Goal: Communication & Community: Answer question/provide support

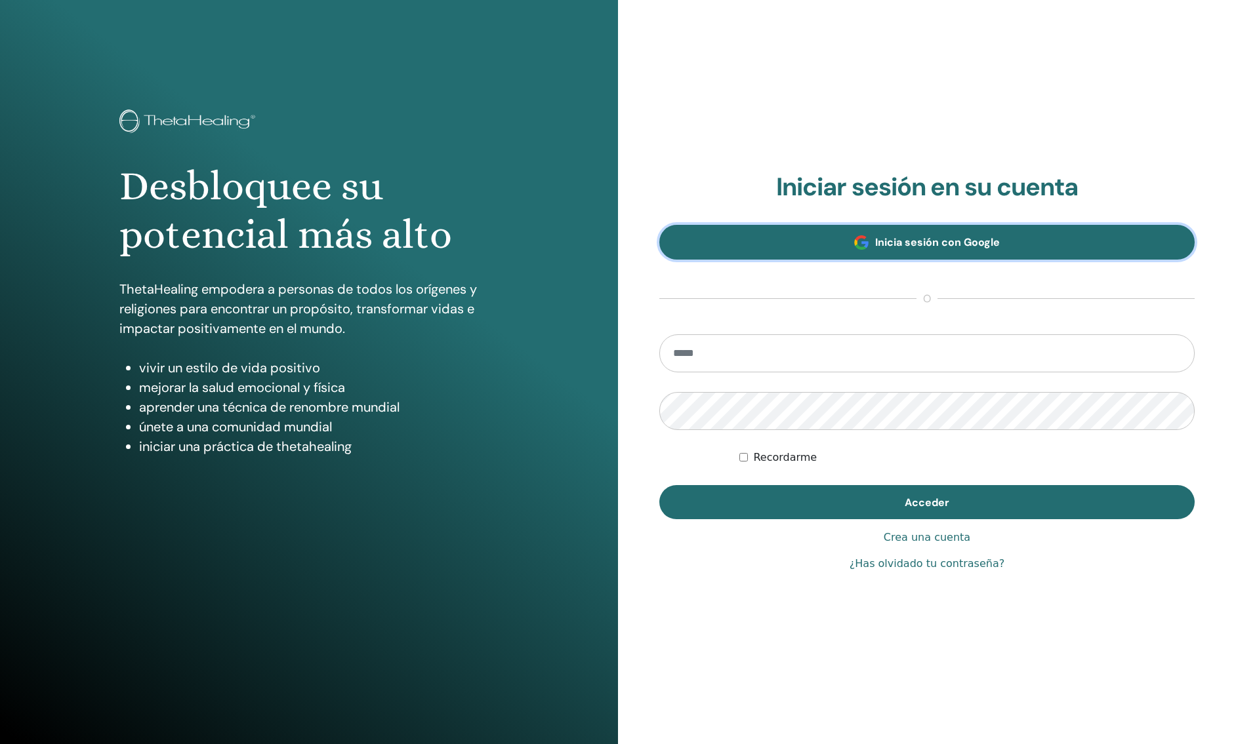
click at [975, 249] on span "Inicia sesión con Google" at bounding box center [937, 242] width 125 height 14
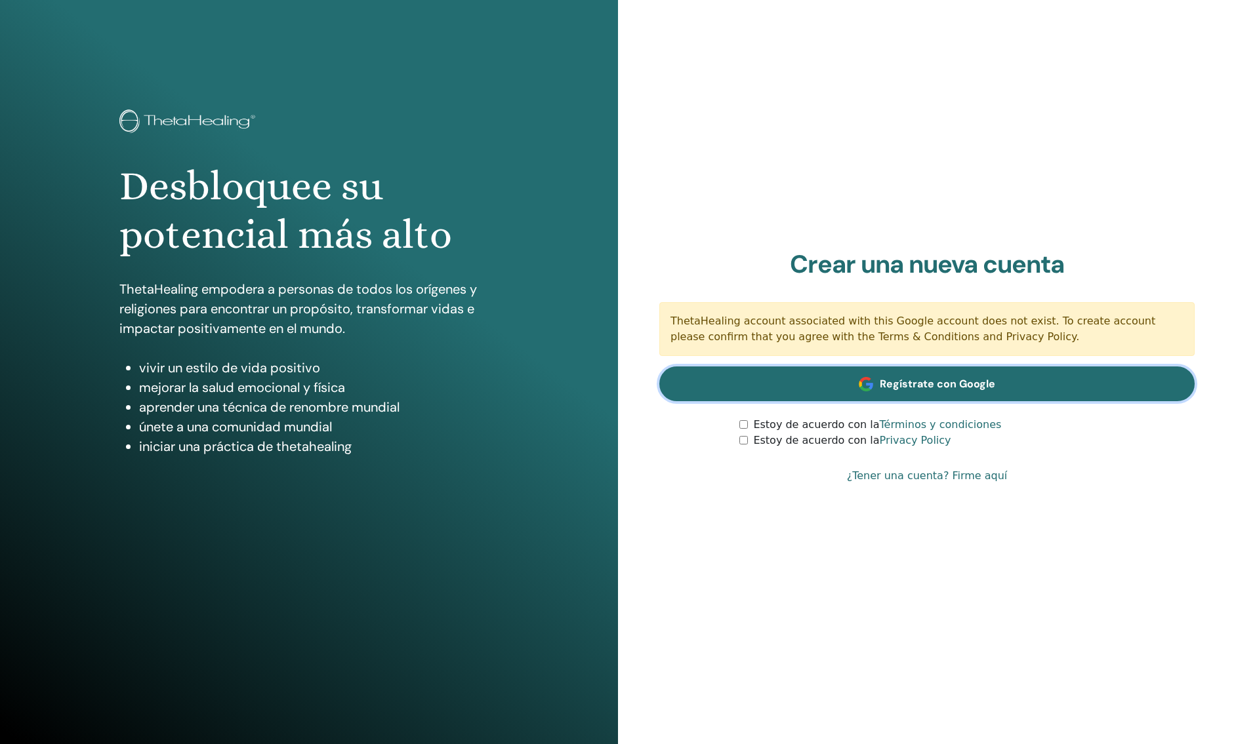
click at [966, 375] on link "Regístrate con Google" at bounding box center [926, 384] width 535 height 35
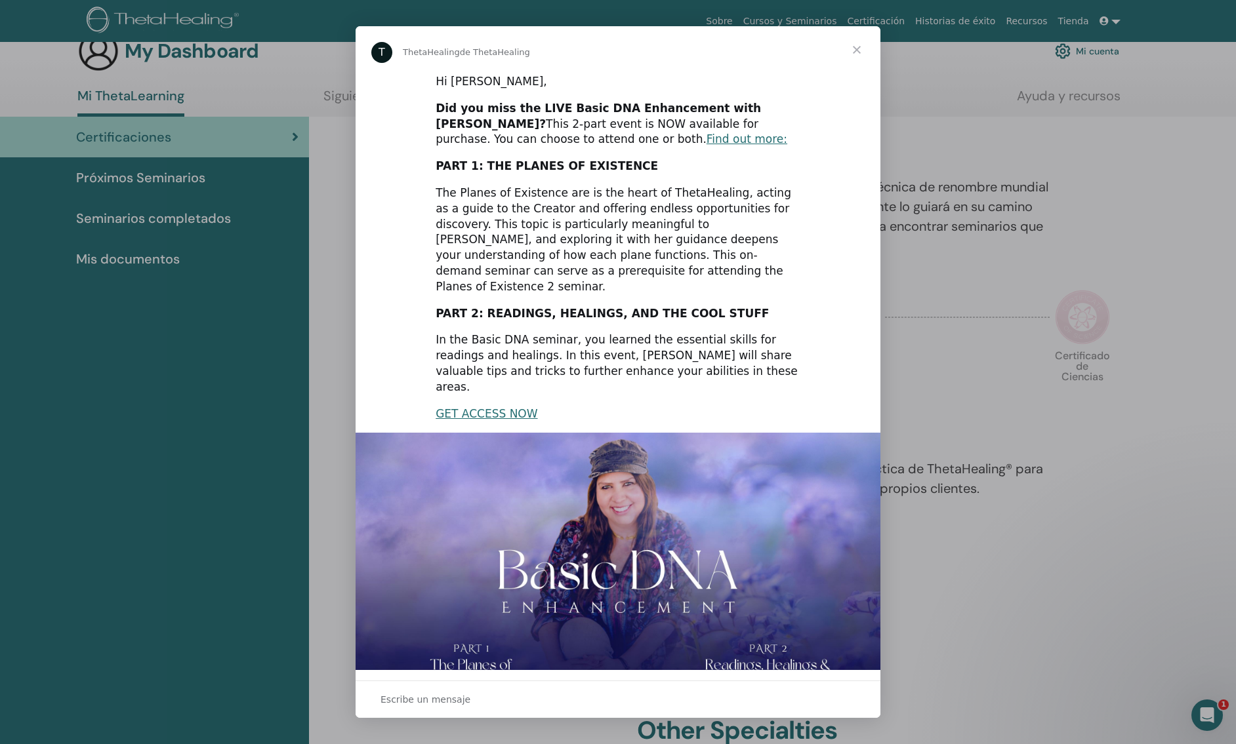
scroll to position [31, 0]
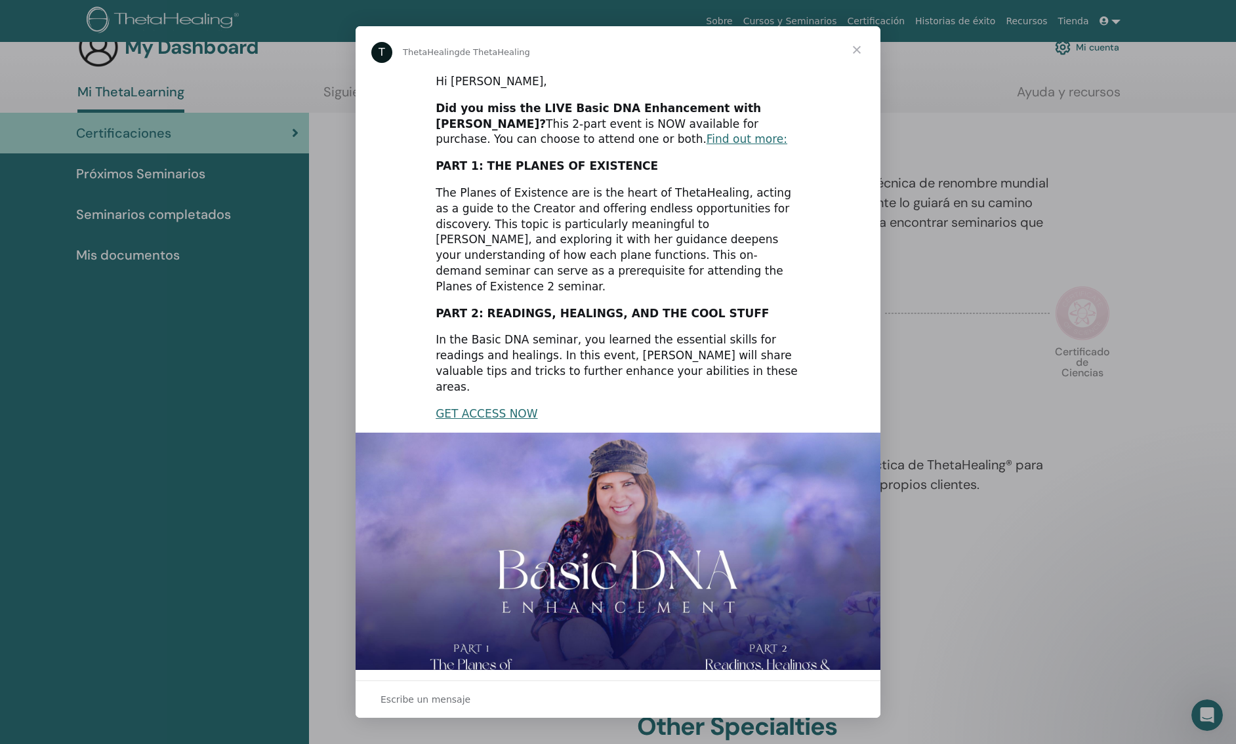
click at [854, 49] on span "Cerrar" at bounding box center [856, 49] width 47 height 47
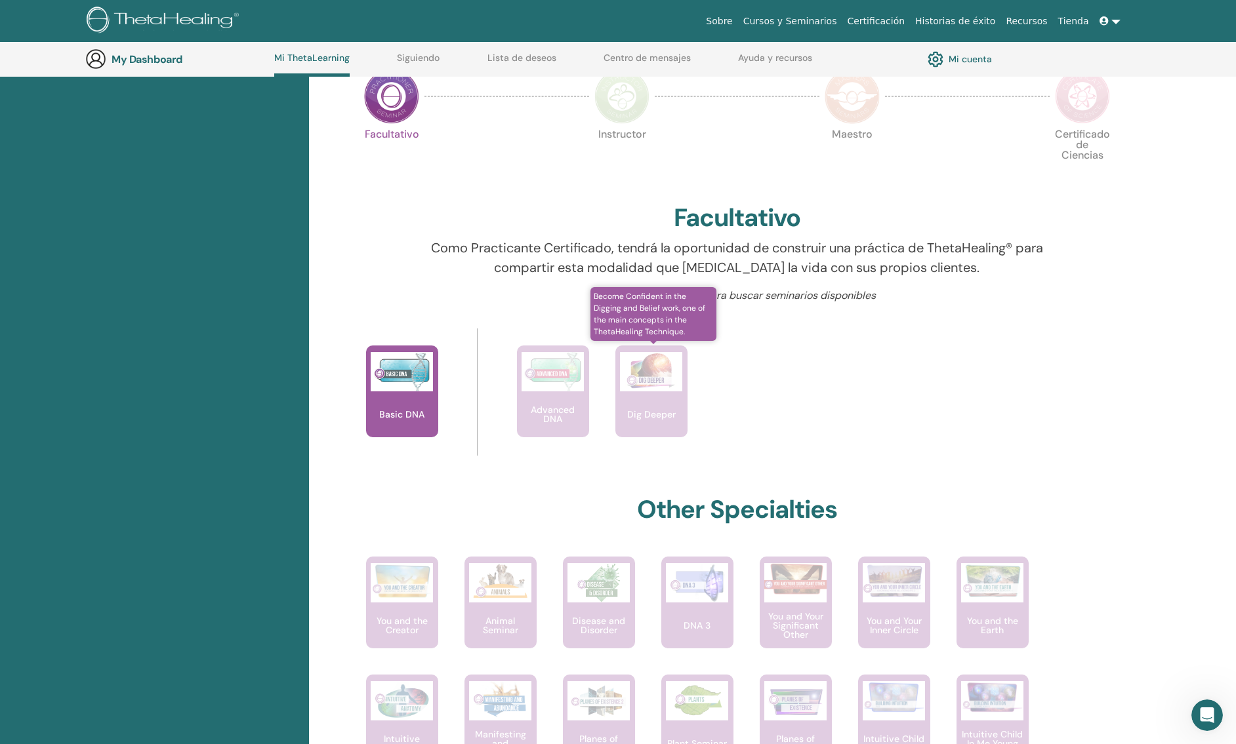
scroll to position [0, 0]
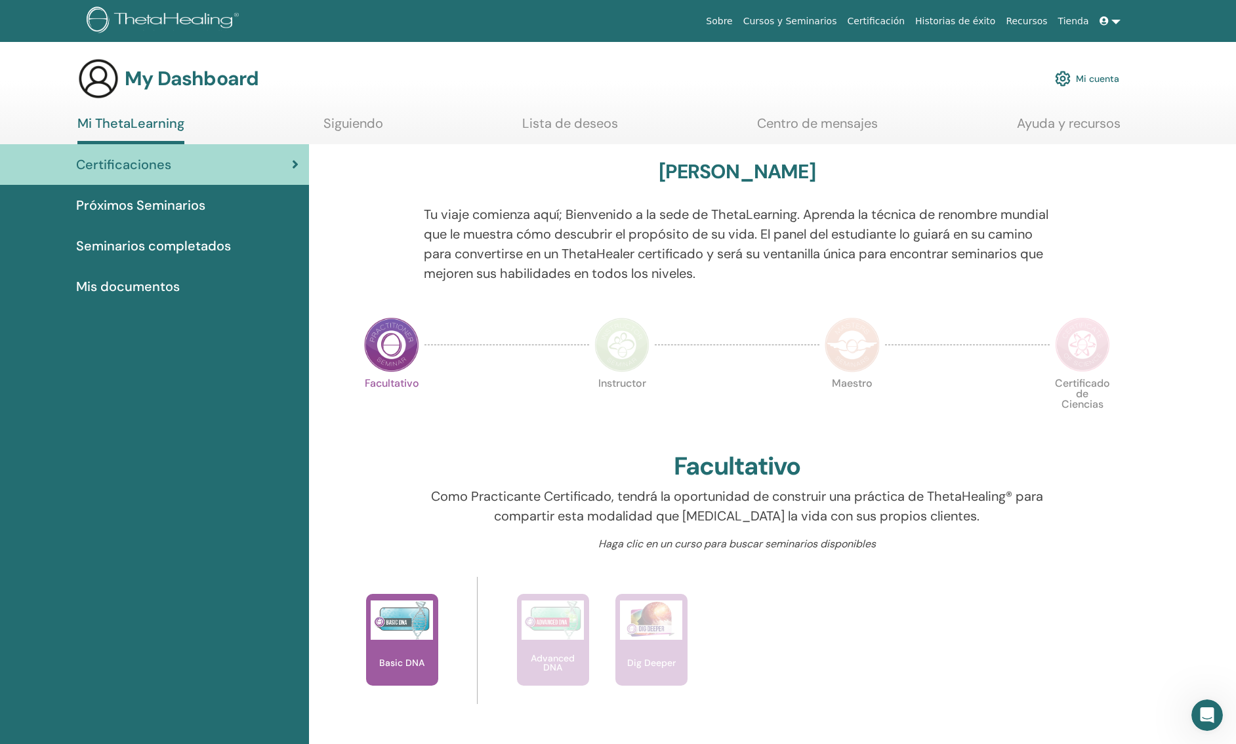
click at [159, 241] on span "Seminarios completados" at bounding box center [153, 246] width 155 height 20
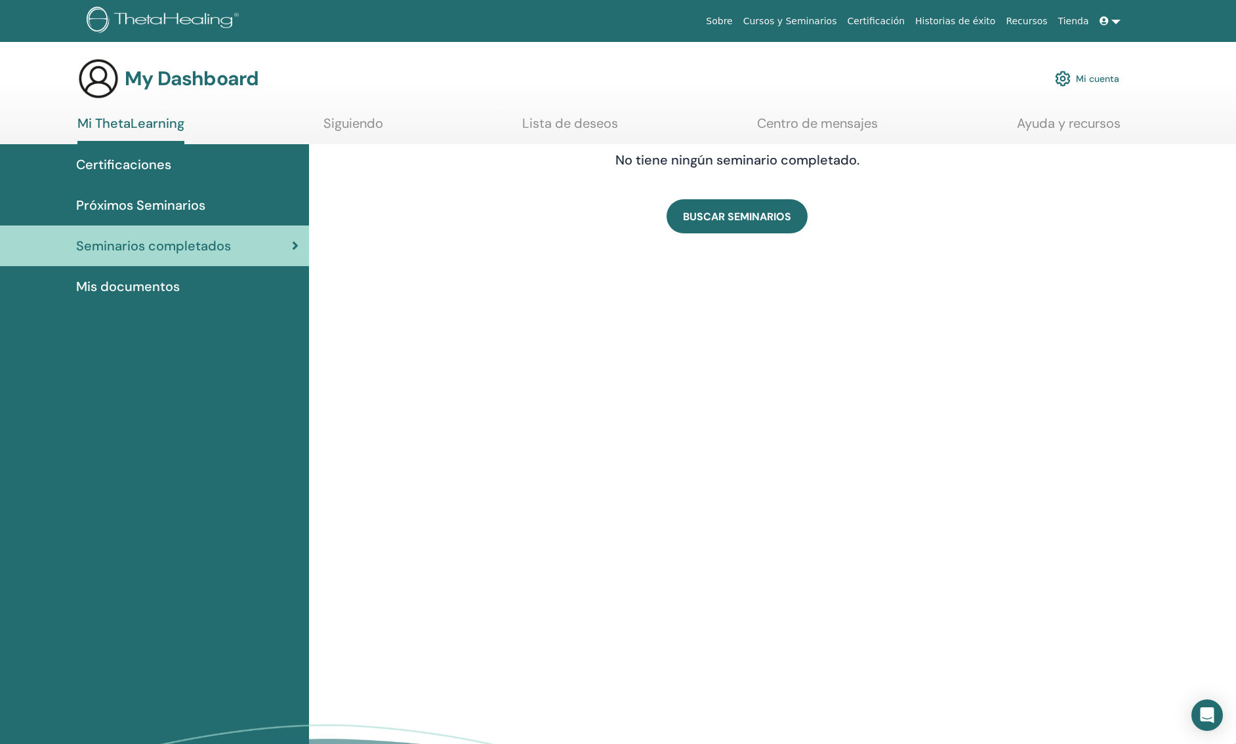
click at [106, 286] on span "Mis documentos" at bounding box center [128, 287] width 104 height 20
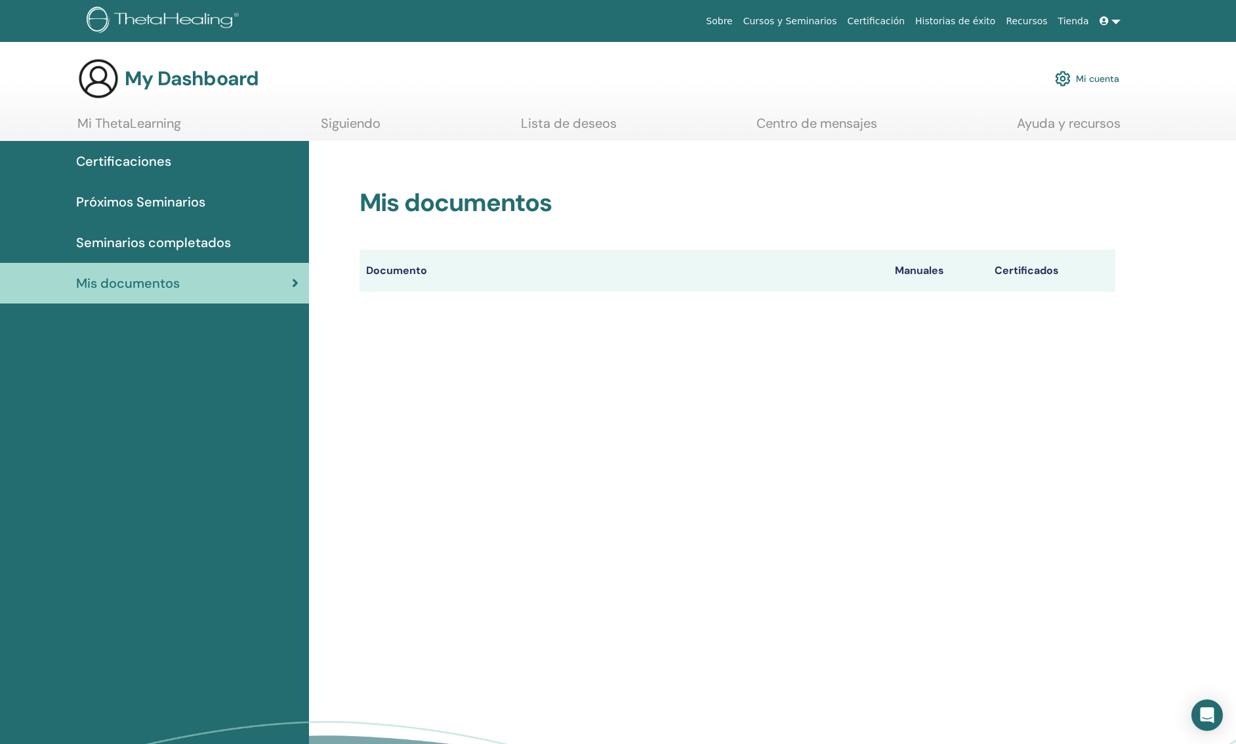
click at [131, 242] on span "Seminarios completados" at bounding box center [153, 243] width 155 height 20
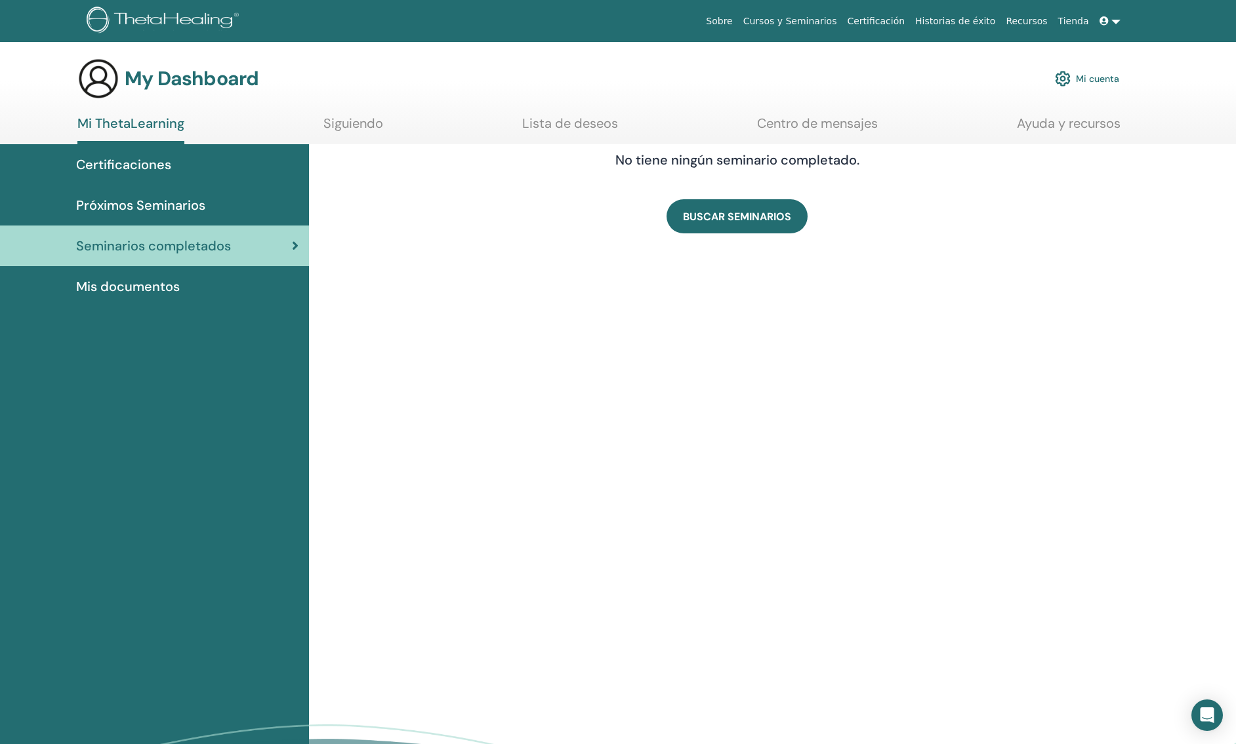
click at [140, 162] on span "Certificaciones" at bounding box center [123, 165] width 95 height 20
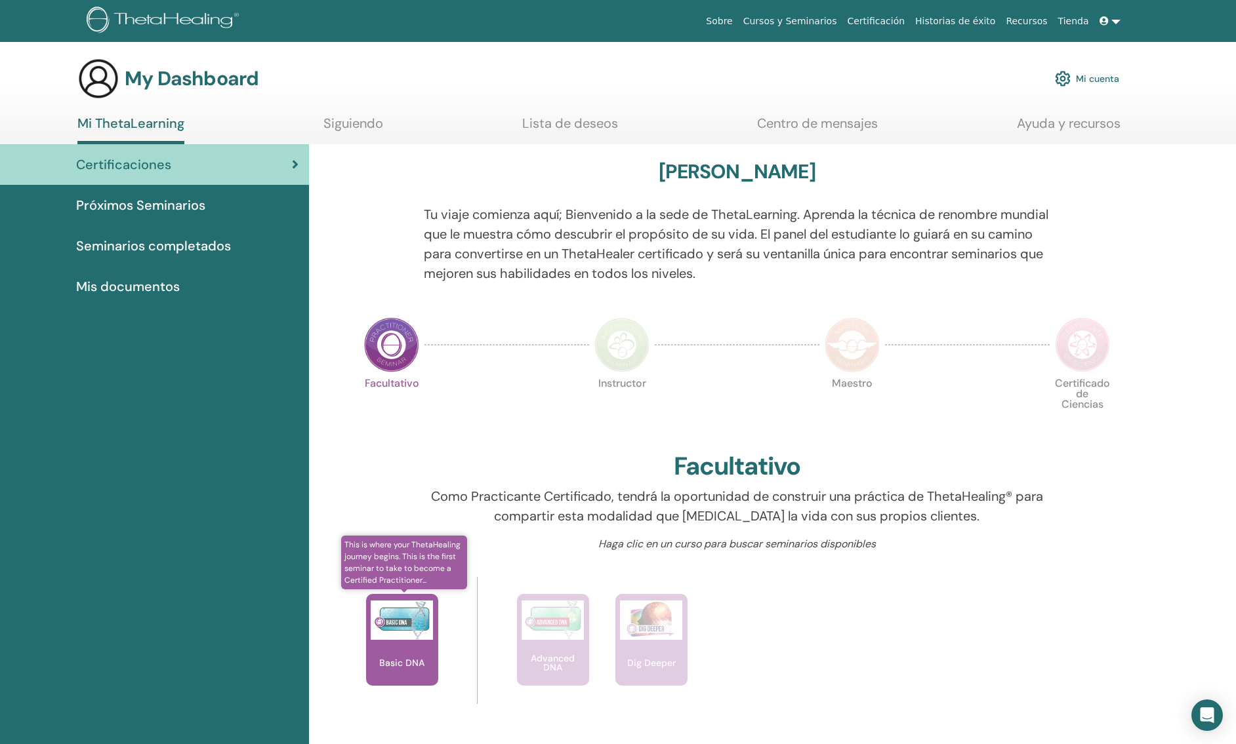
click at [380, 621] on img at bounding box center [402, 620] width 62 height 39
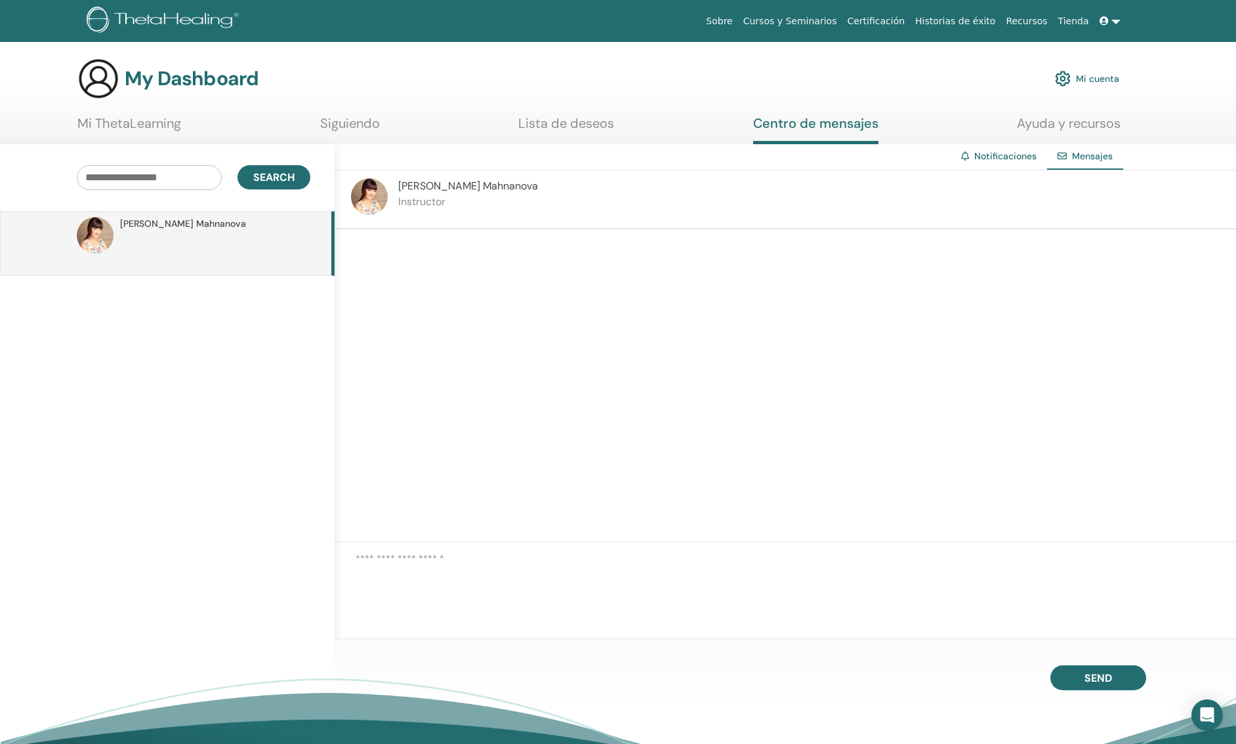
click at [388, 571] on textarea at bounding box center [796, 580] width 880 height 56
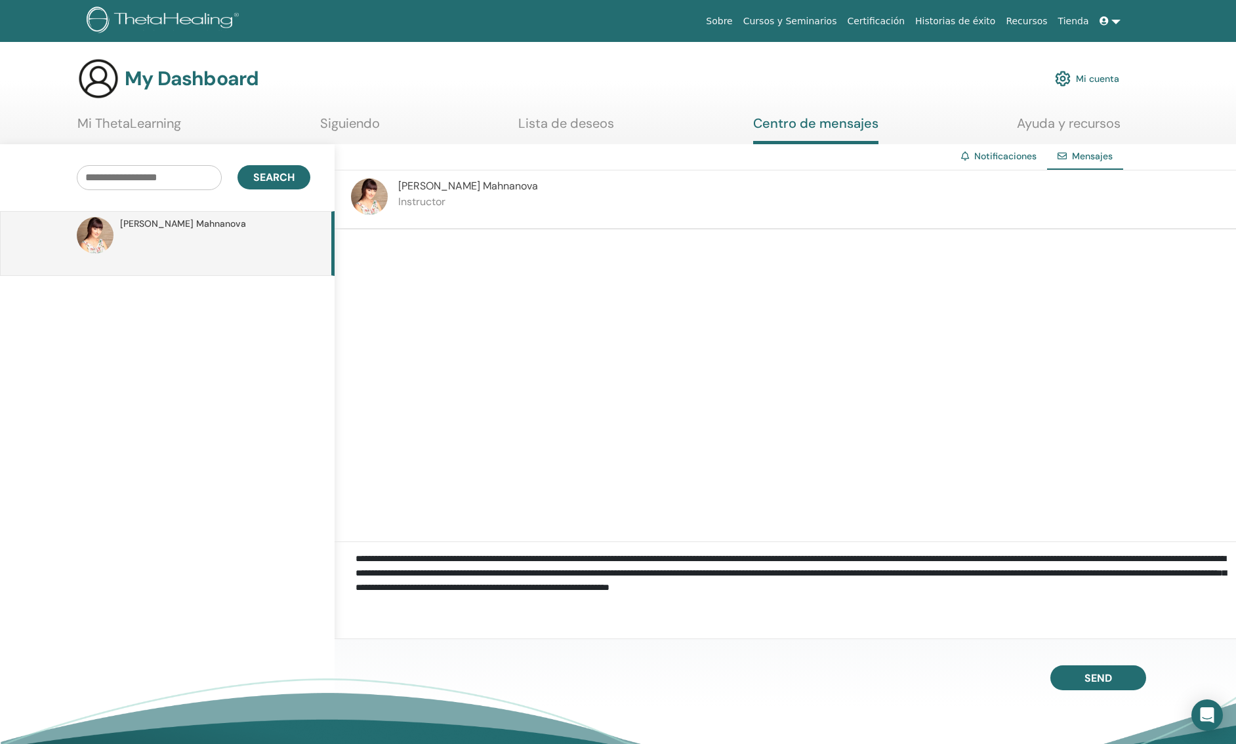
scroll to position [1, 0]
type textarea "**********"
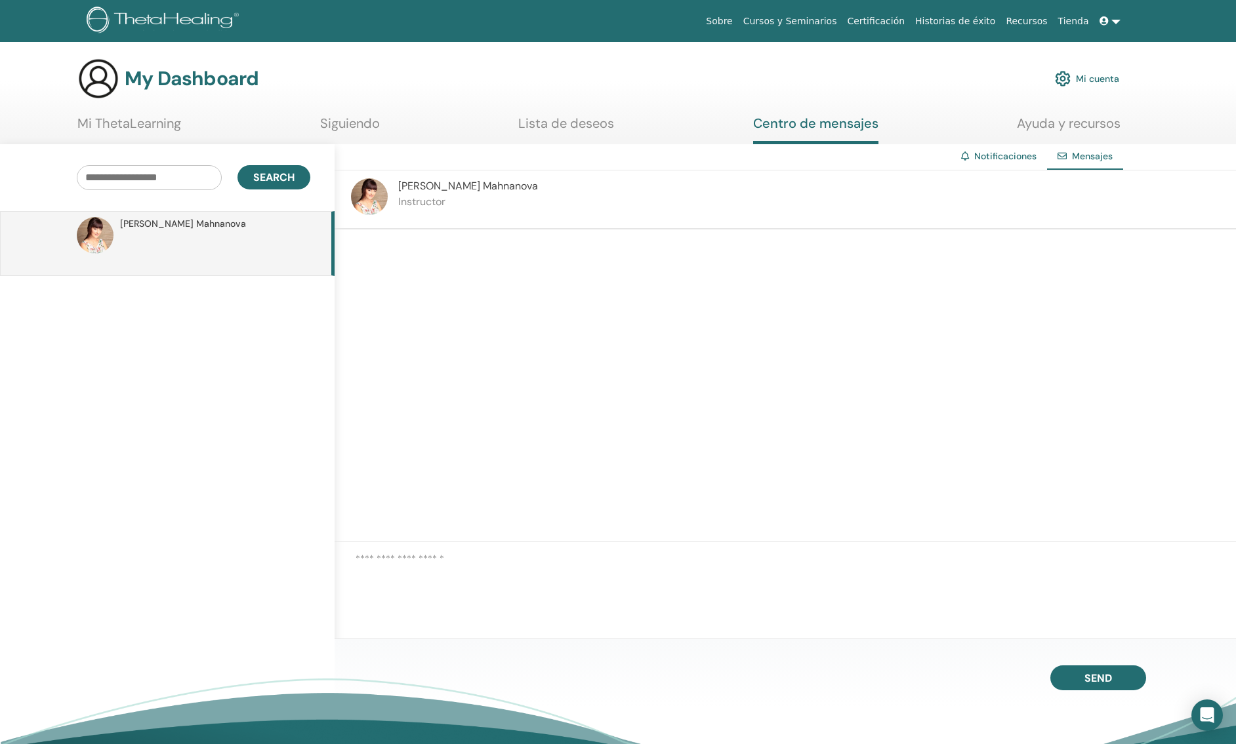
scroll to position [0, 0]
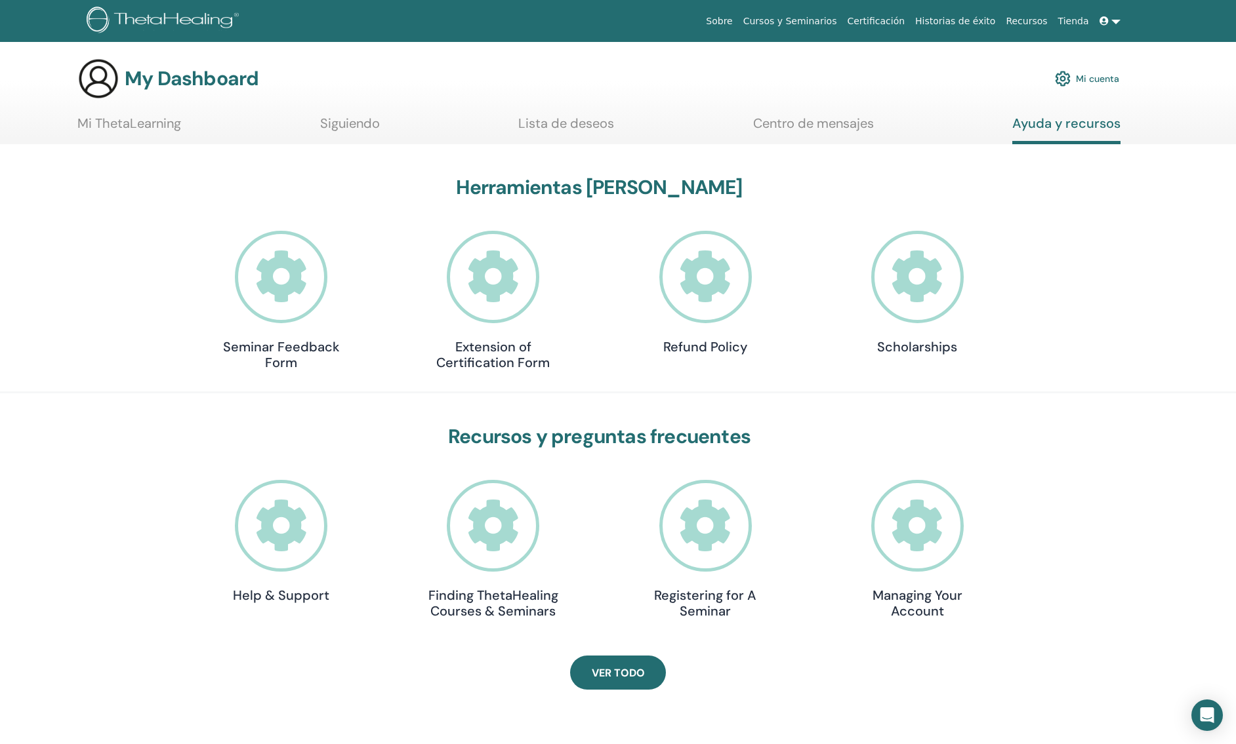
click at [272, 535] on icon at bounding box center [281, 526] width 92 height 92
click at [1204, 724] on div "Open Intercom Messenger" at bounding box center [1207, 716] width 35 height 35
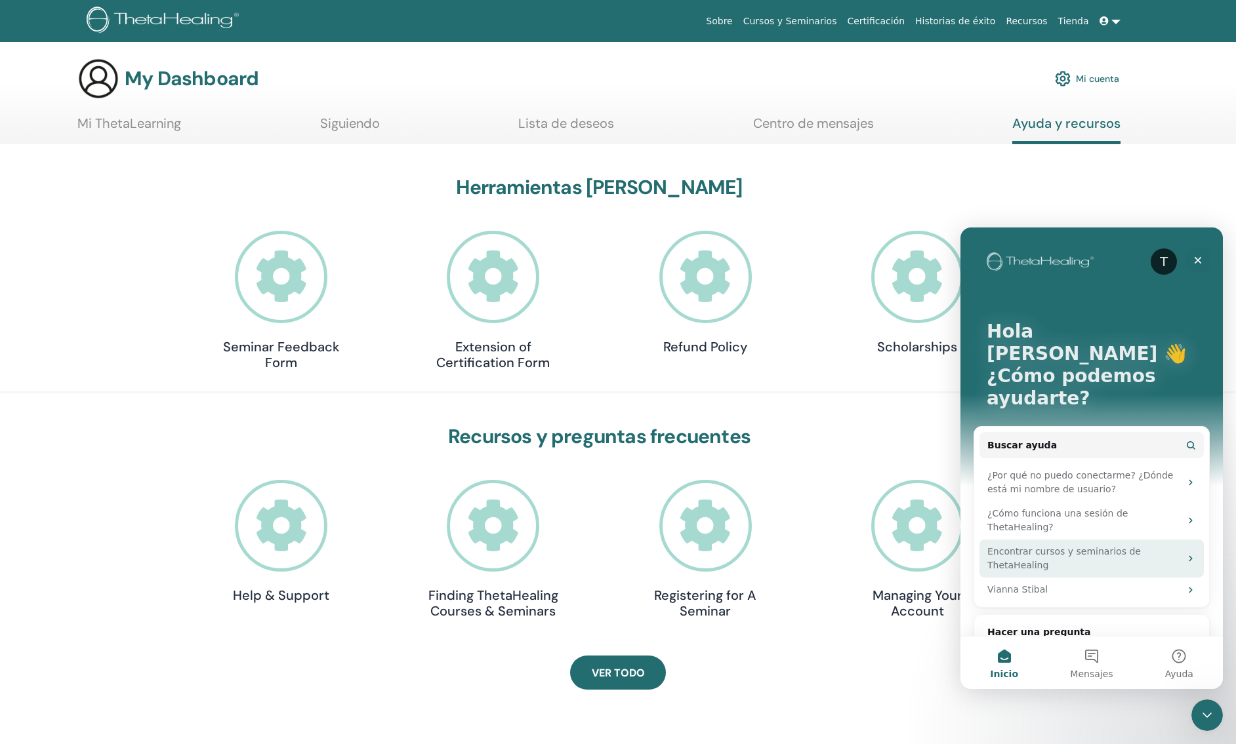
scroll to position [26, 0]
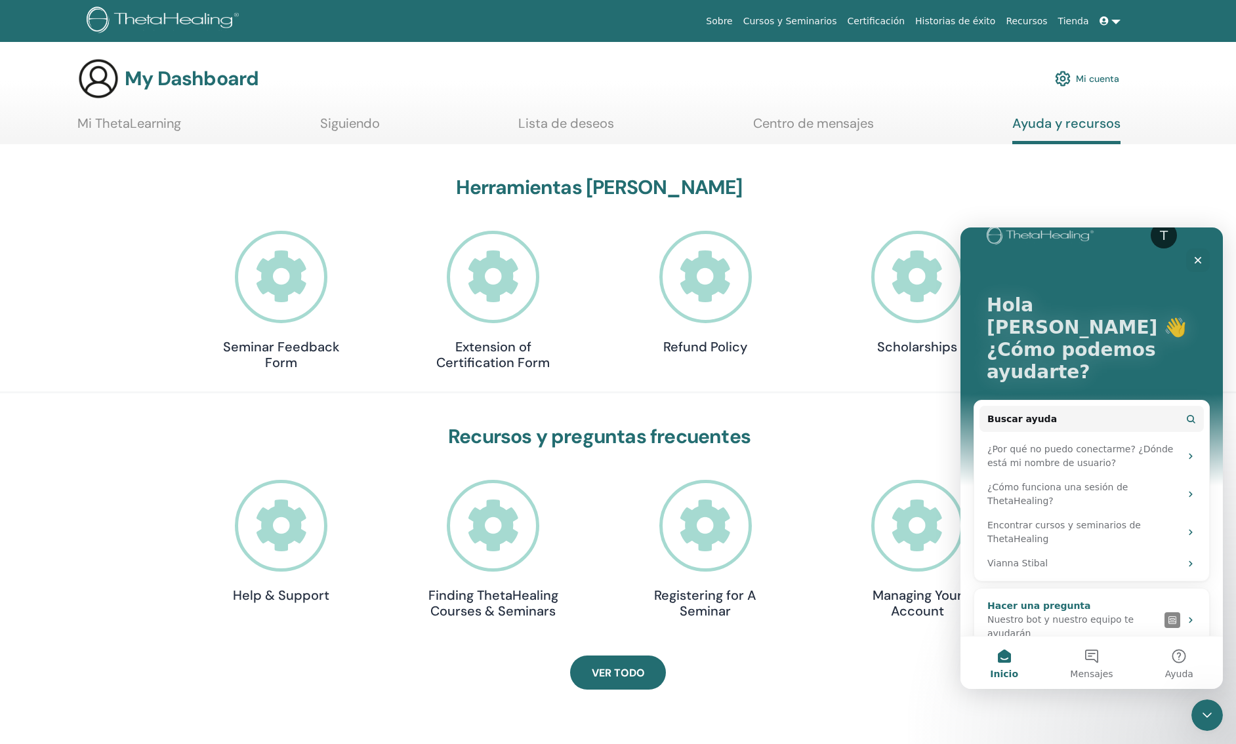
click at [1097, 613] on div "Nuestro bot y nuestro equipo te ayudarán" at bounding box center [1073, 627] width 172 height 28
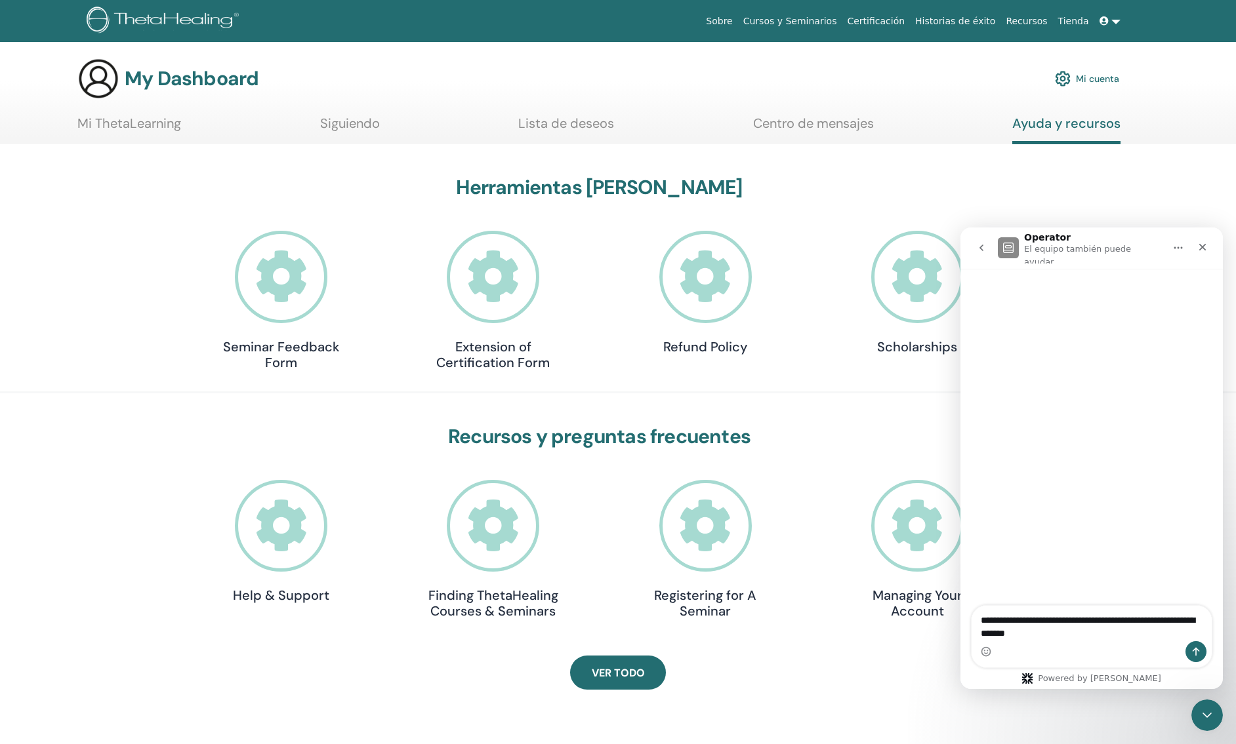
type textarea "**********"
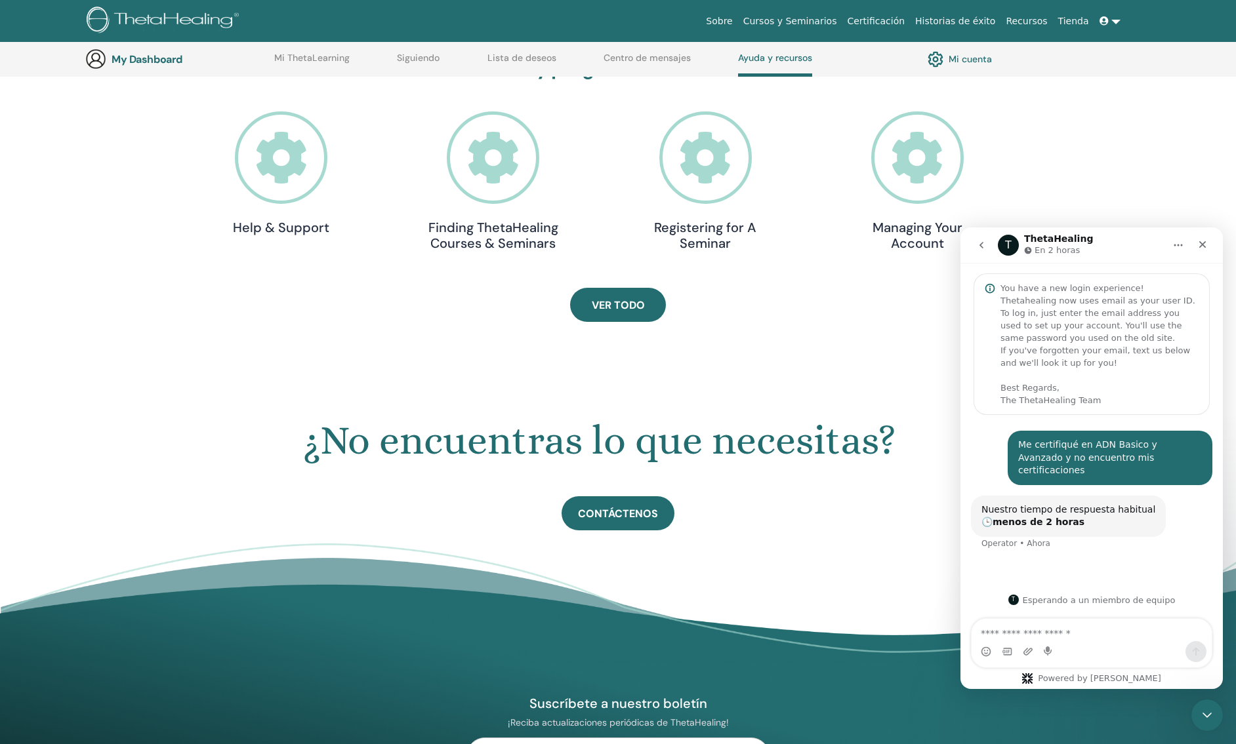
scroll to position [403, 0]
click at [492, 159] on icon at bounding box center [493, 157] width 92 height 92
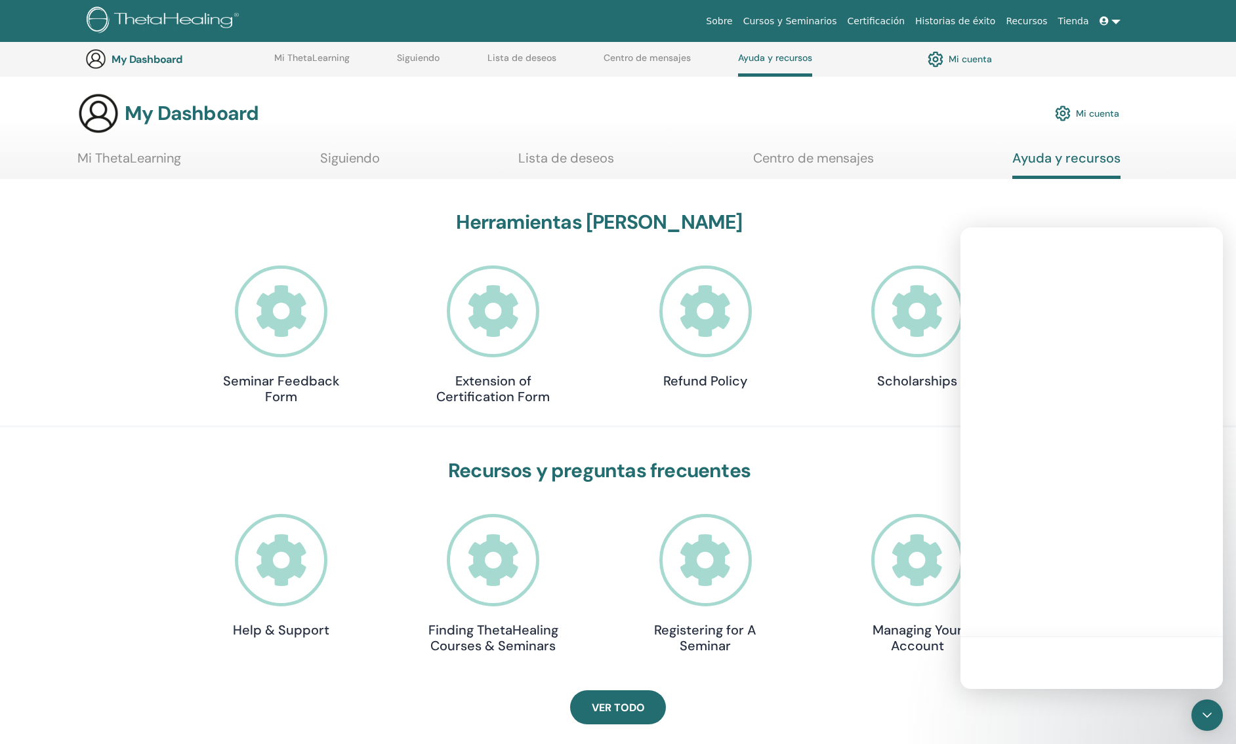
scroll to position [404, 0]
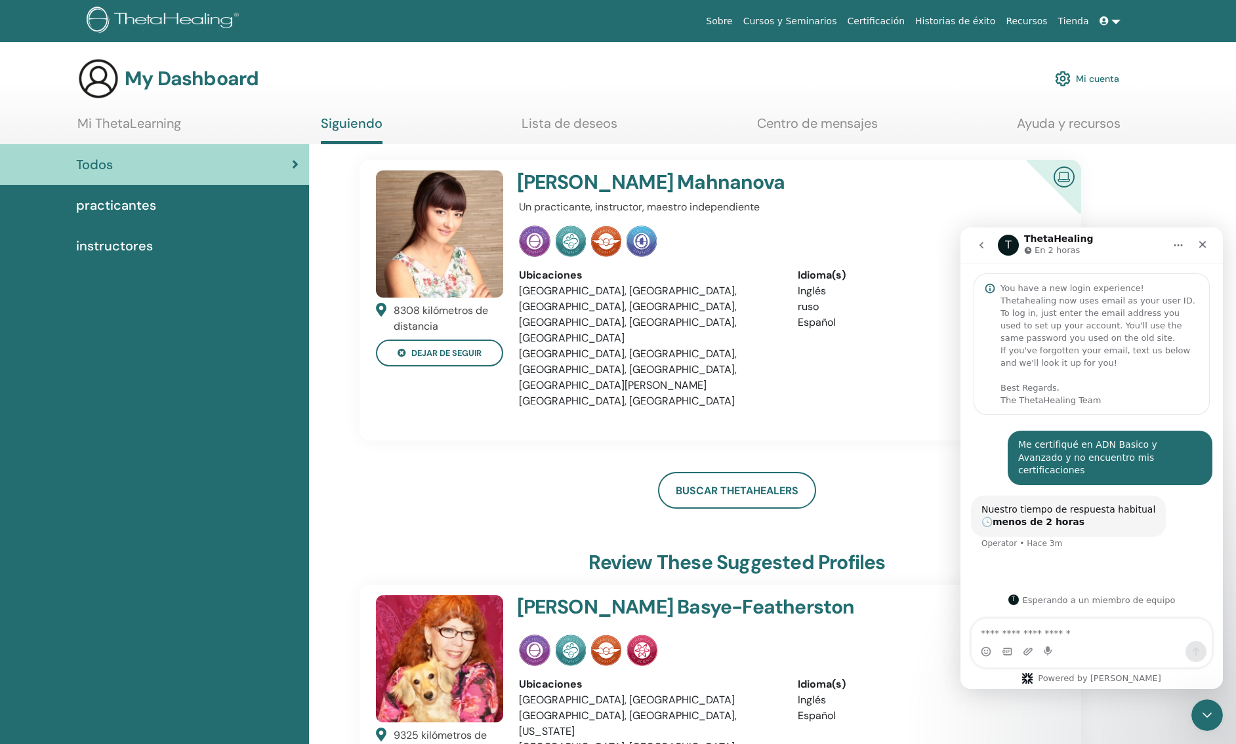
click at [760, 472] on link "Buscar ThetaHealers" at bounding box center [737, 490] width 158 height 37
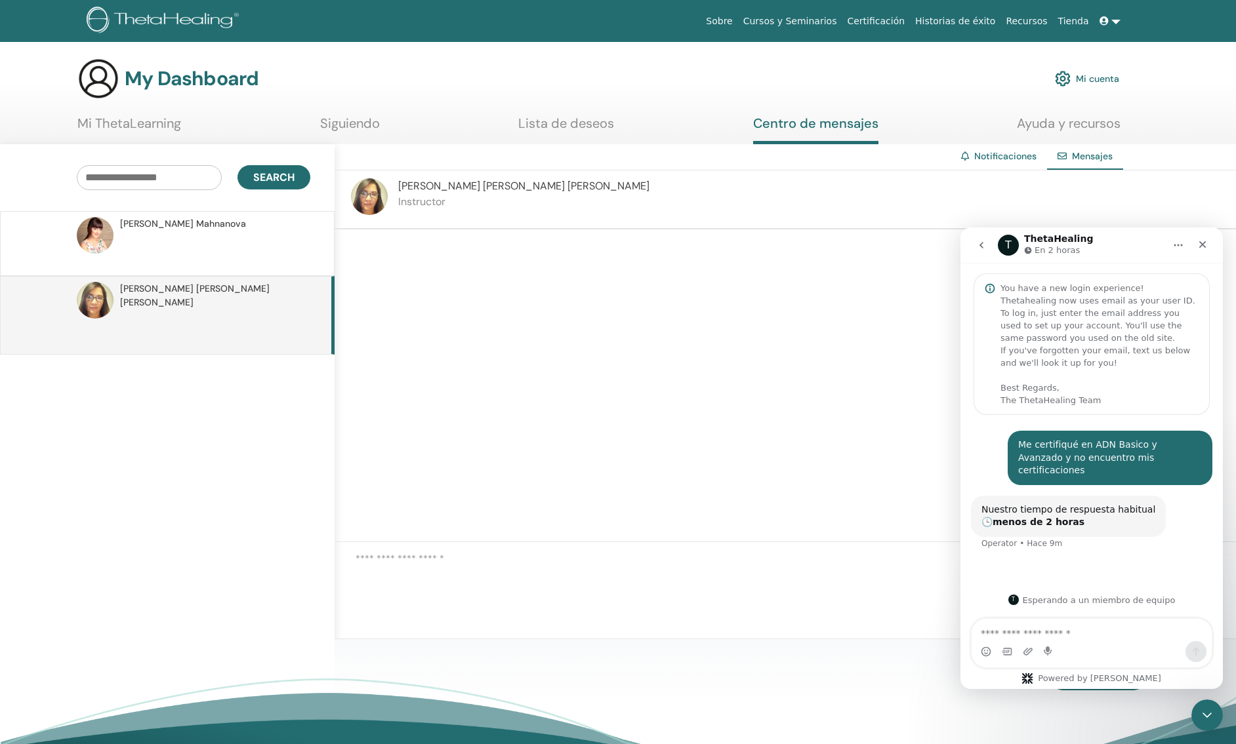
click at [580, 584] on textarea at bounding box center [796, 580] width 880 height 56
type textarea "**********"
click at [173, 247] on p at bounding box center [215, 250] width 190 height 39
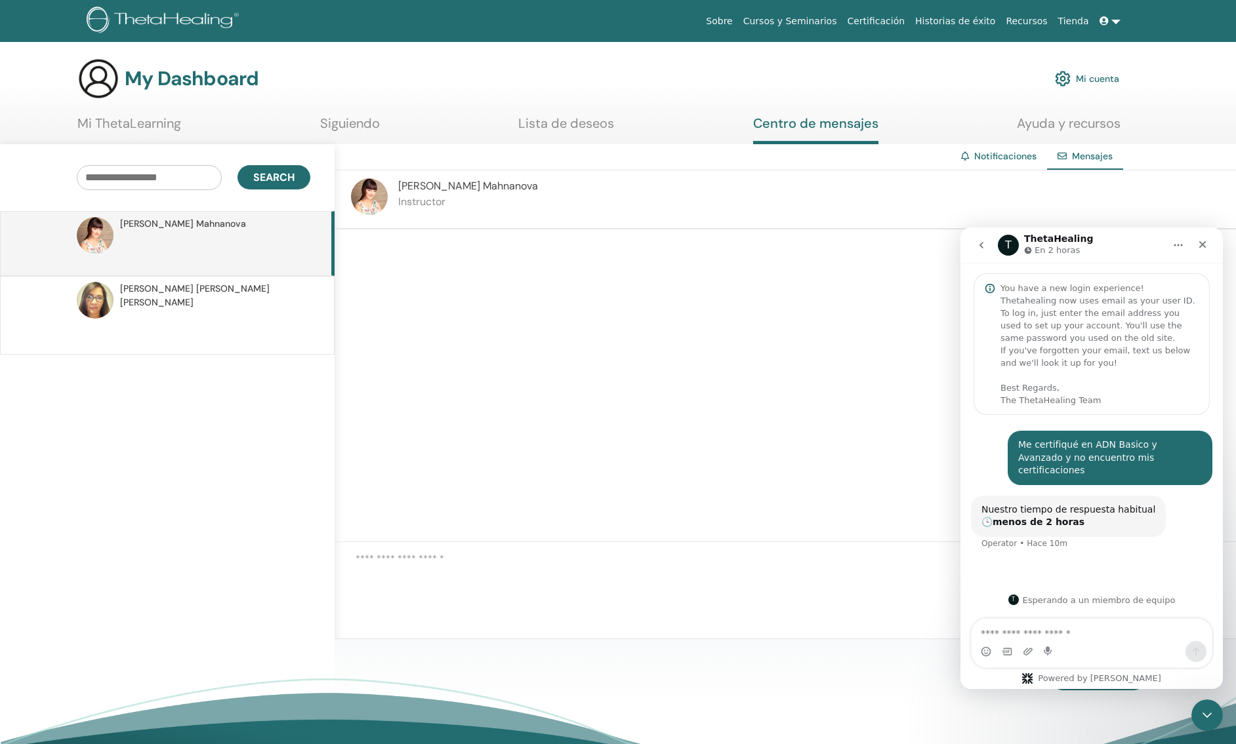
click at [808, 20] on link "Cursos y Seminarios" at bounding box center [790, 21] width 104 height 24
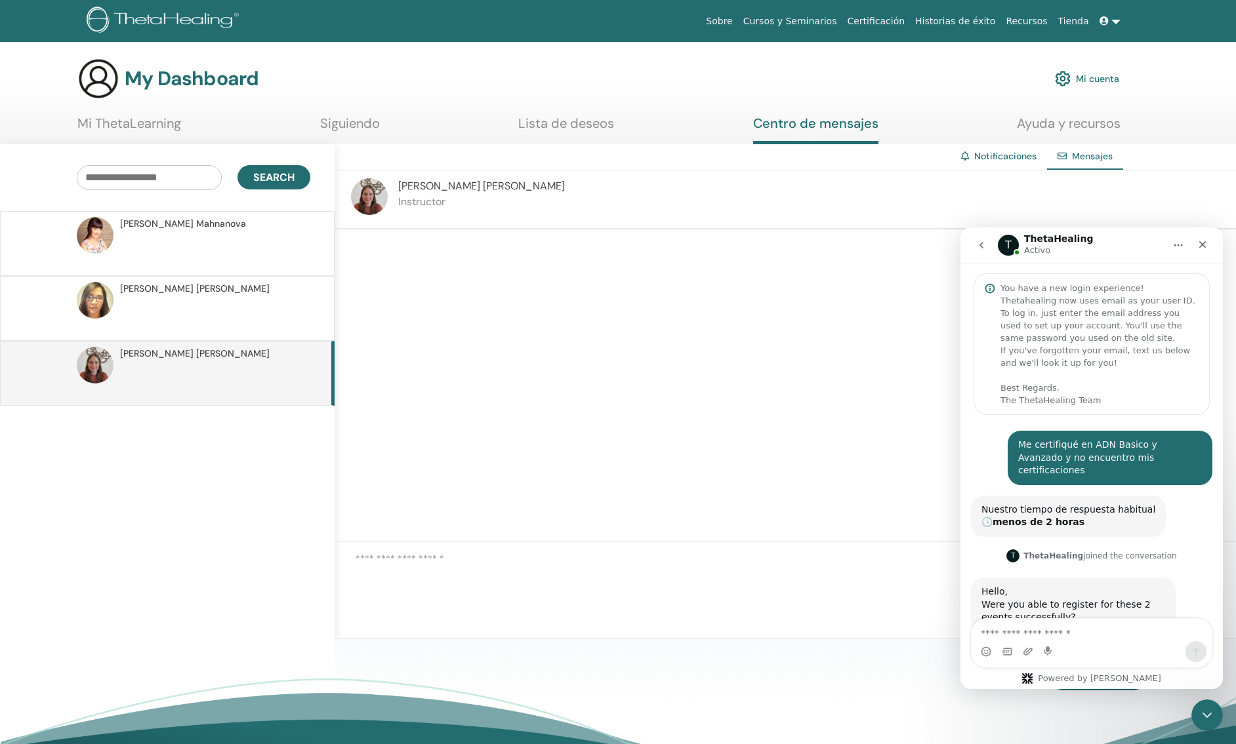
scroll to position [96, 0]
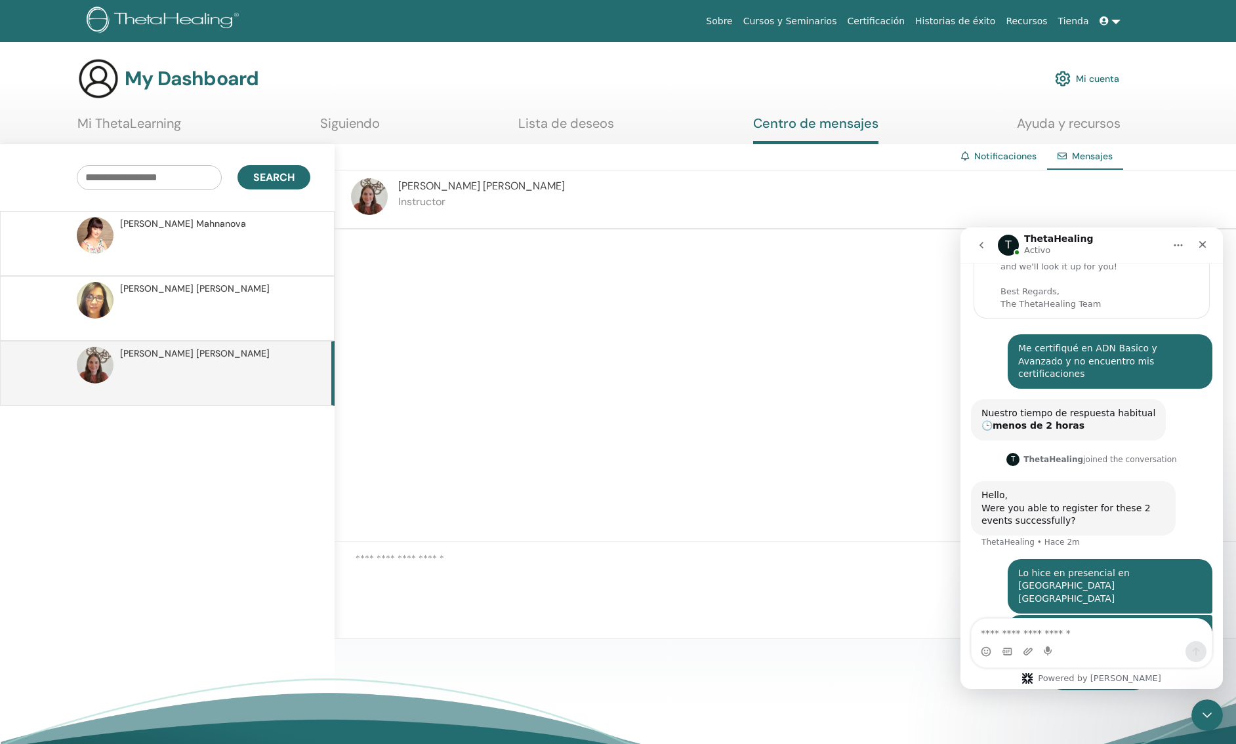
click at [628, 567] on textarea at bounding box center [796, 580] width 880 height 56
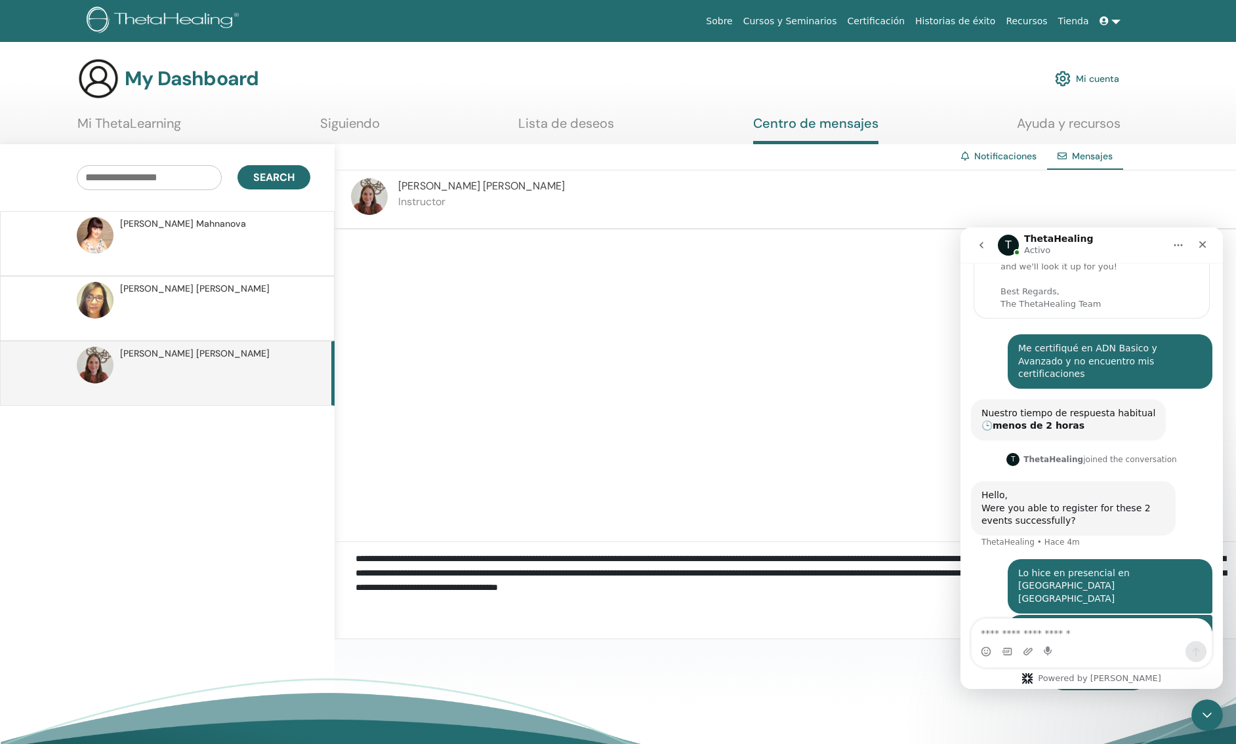
drag, startPoint x: 357, startPoint y: 561, endPoint x: 833, endPoint y: 689, distance: 492.5
click at [833, 689] on body "Sobre Cursos y Seminarios Certificación Historias de éxito Recursos Tienda NG N…" at bounding box center [618, 372] width 1236 height 744
paste textarea "**********"
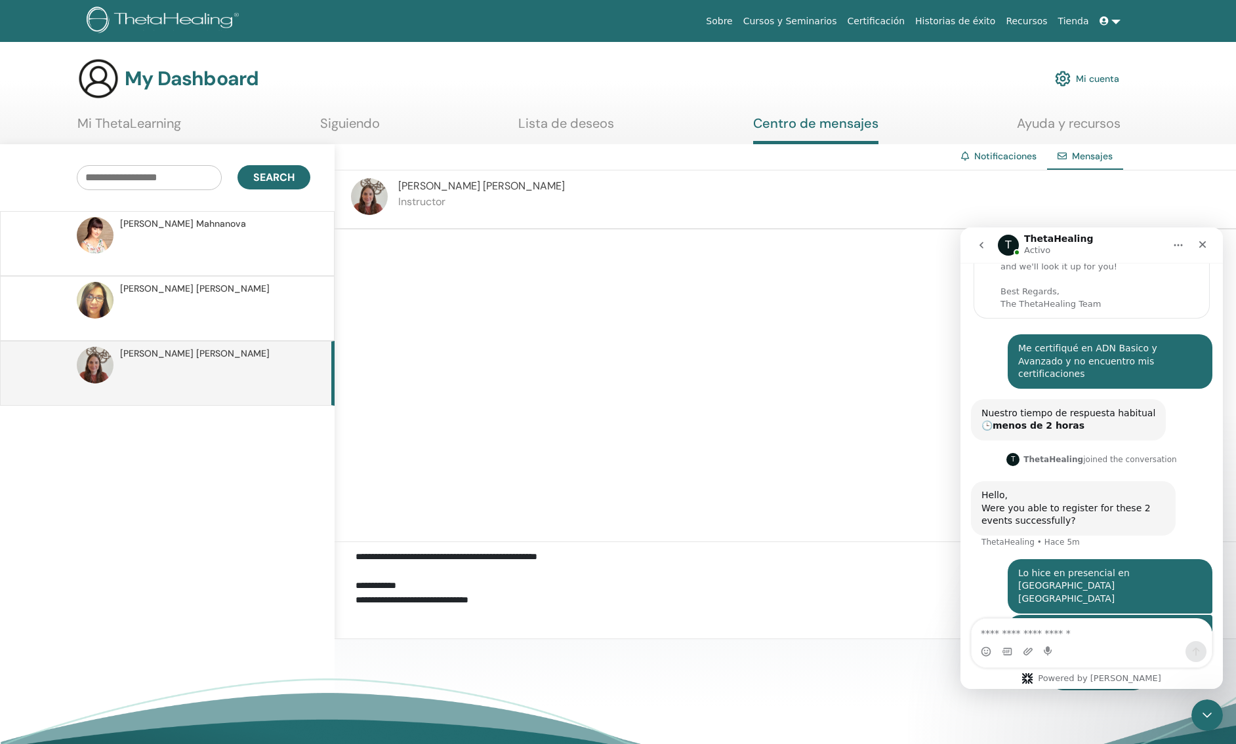
scroll to position [188, 0]
type textarea "**********"
click at [1201, 246] on icon "Cerrar" at bounding box center [1202, 244] width 10 height 10
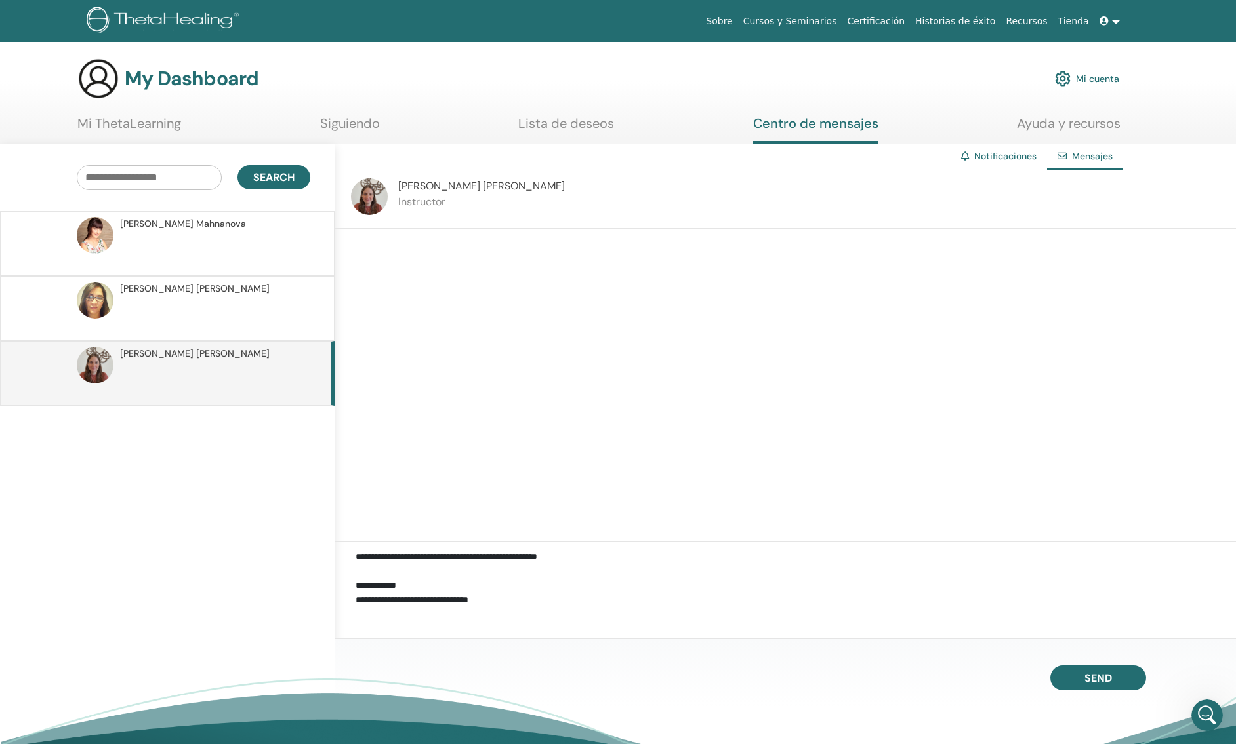
scroll to position [96, 0]
click at [1098, 677] on span "Send" at bounding box center [1098, 676] width 28 height 9
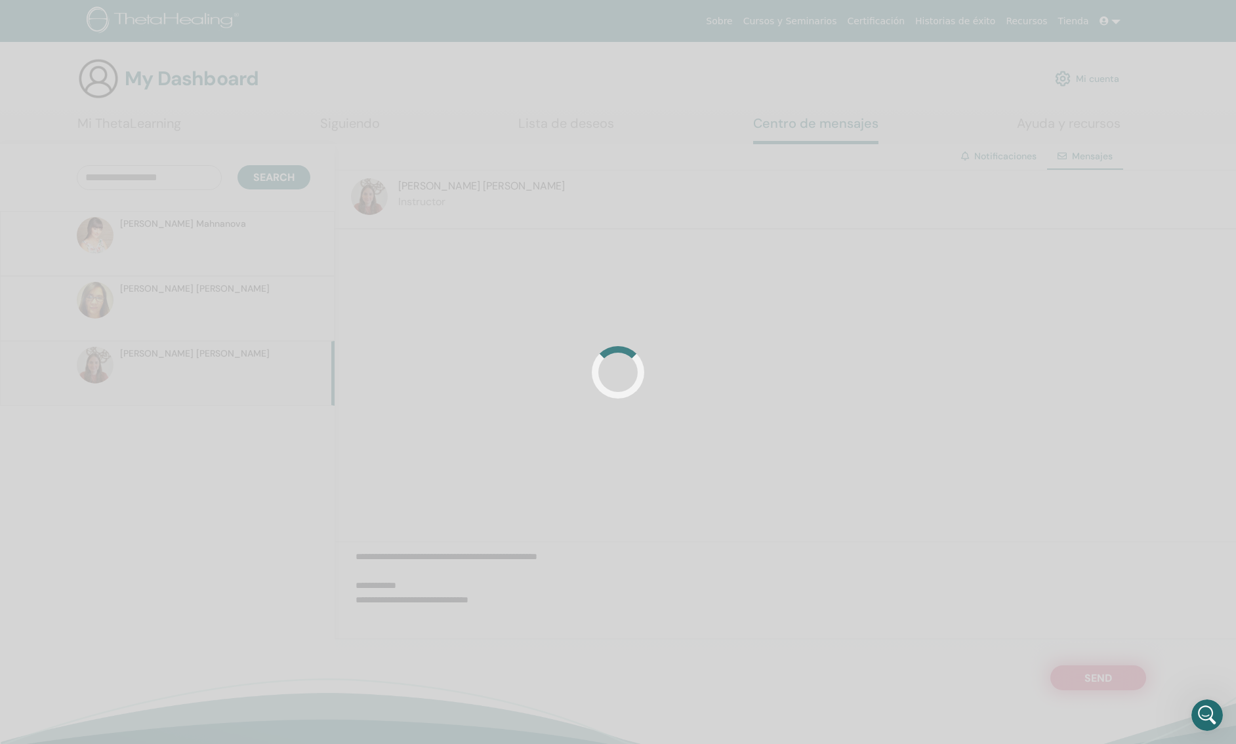
scroll to position [0, 0]
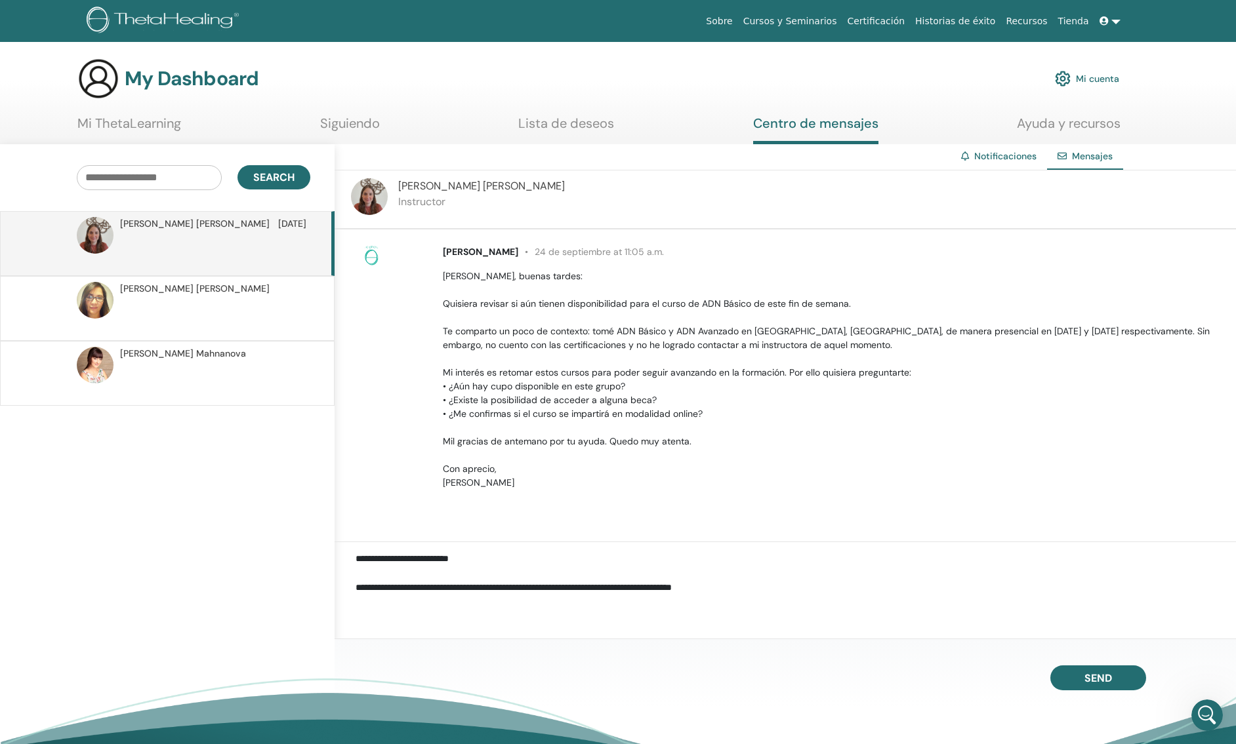
click at [1004, 158] on link "Notificaciones" at bounding box center [1005, 156] width 62 height 12
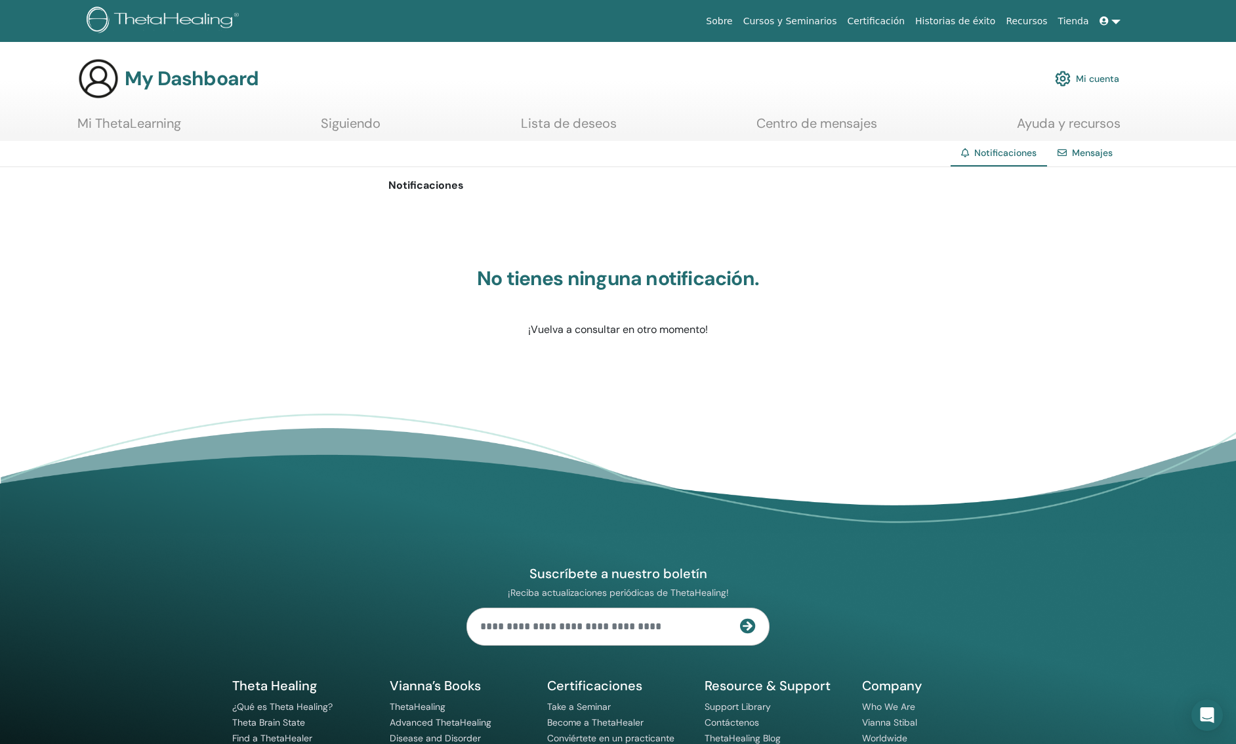
click at [1080, 156] on link "Mensajes" at bounding box center [1092, 153] width 41 height 12
